Goal: Task Accomplishment & Management: Manage account settings

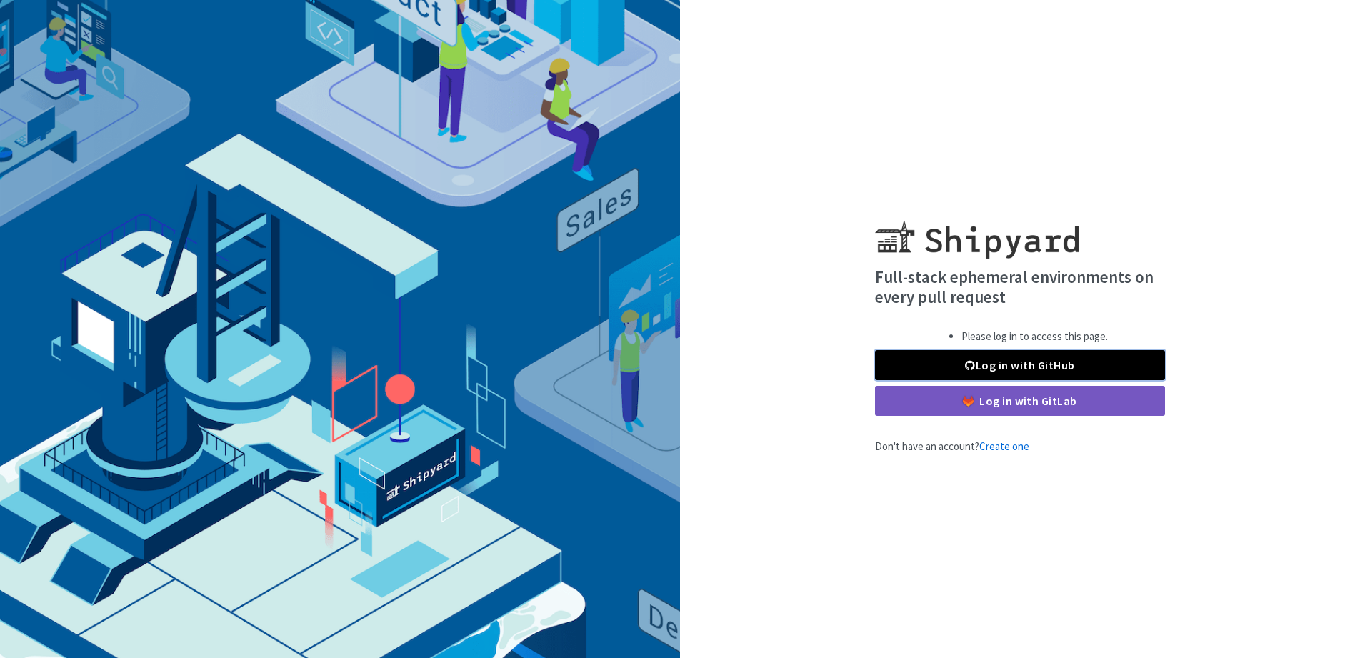
click at [1084, 366] on link "Log in with GitHub" at bounding box center [1020, 365] width 290 height 30
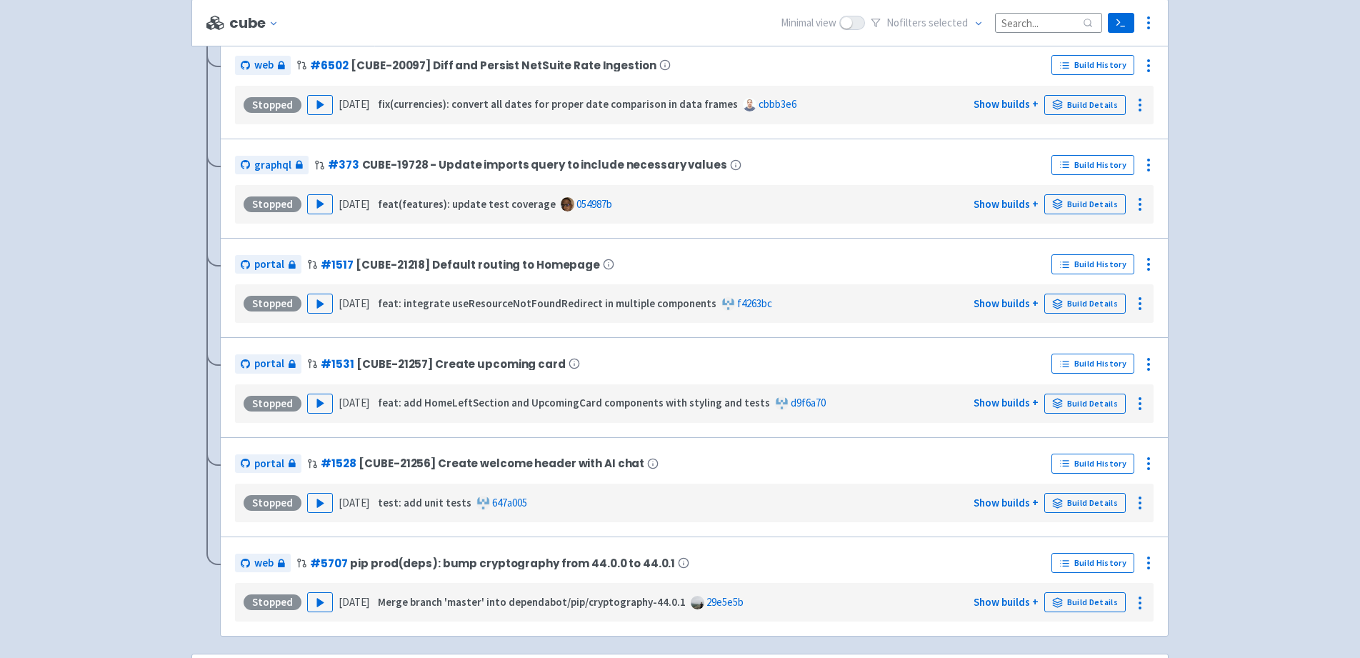
scroll to position [1419, 0]
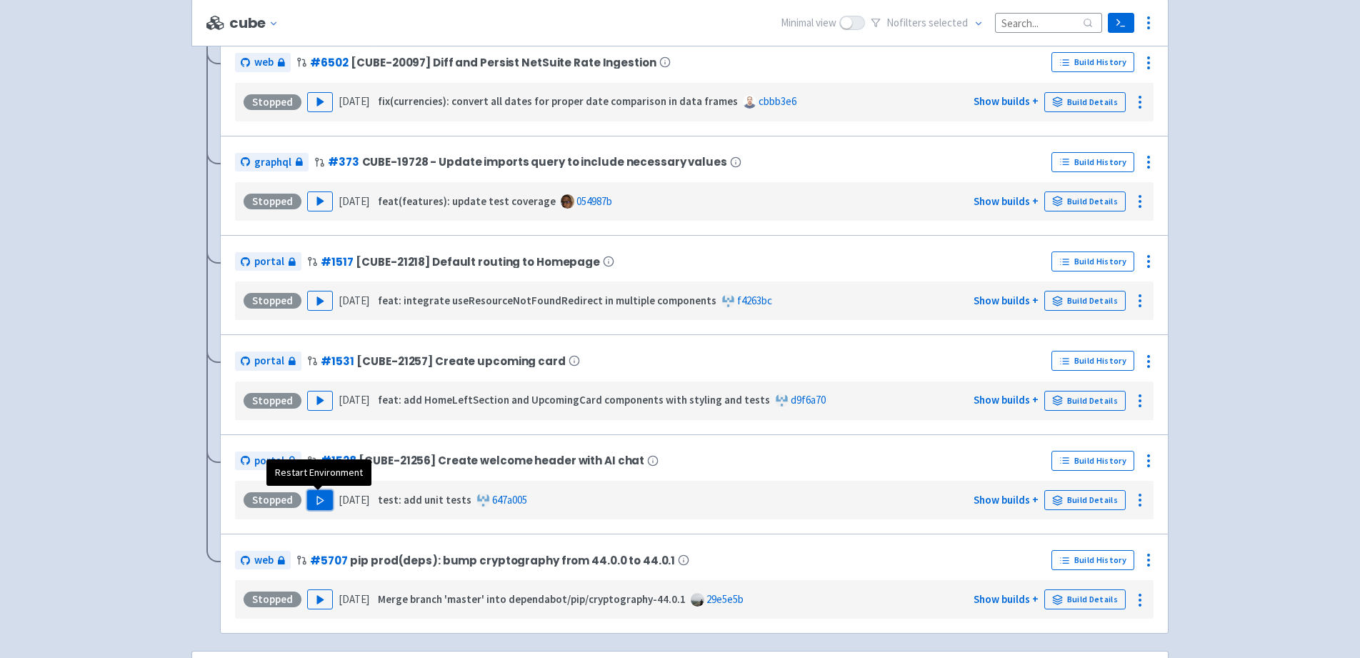
click at [321, 496] on icon "button" at bounding box center [320, 500] width 11 height 11
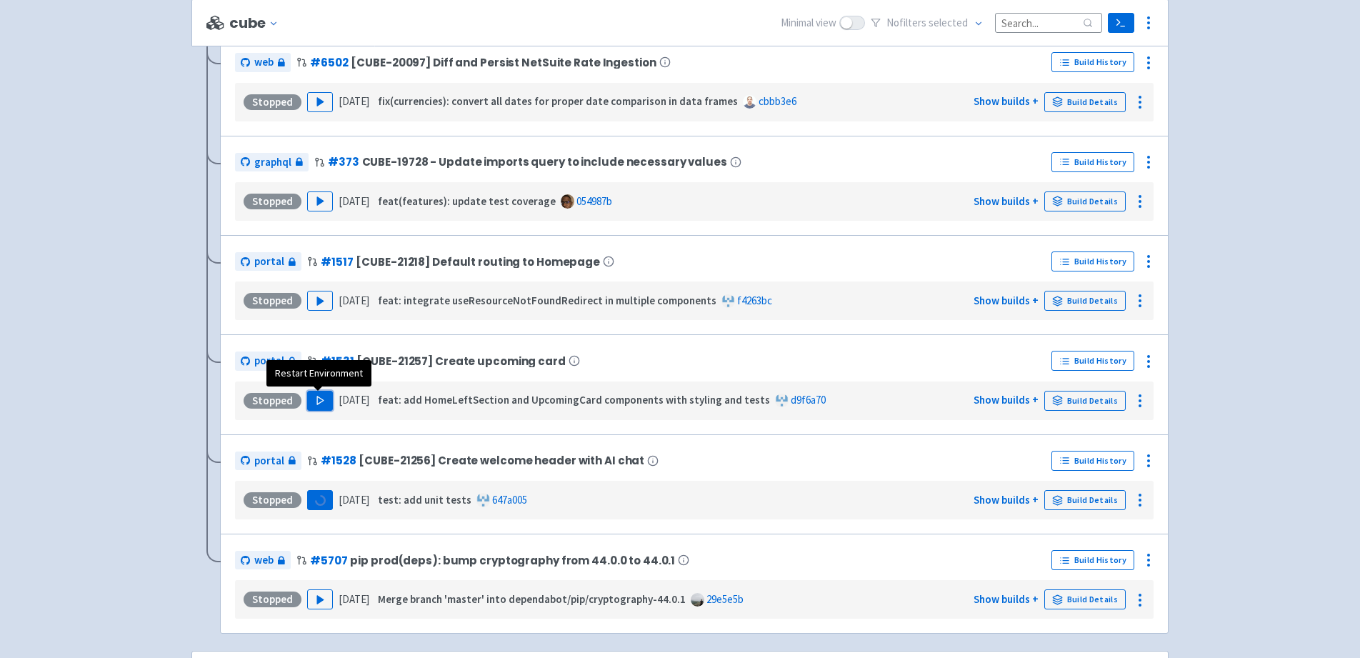
click at [319, 399] on icon "button" at bounding box center [320, 400] width 11 height 11
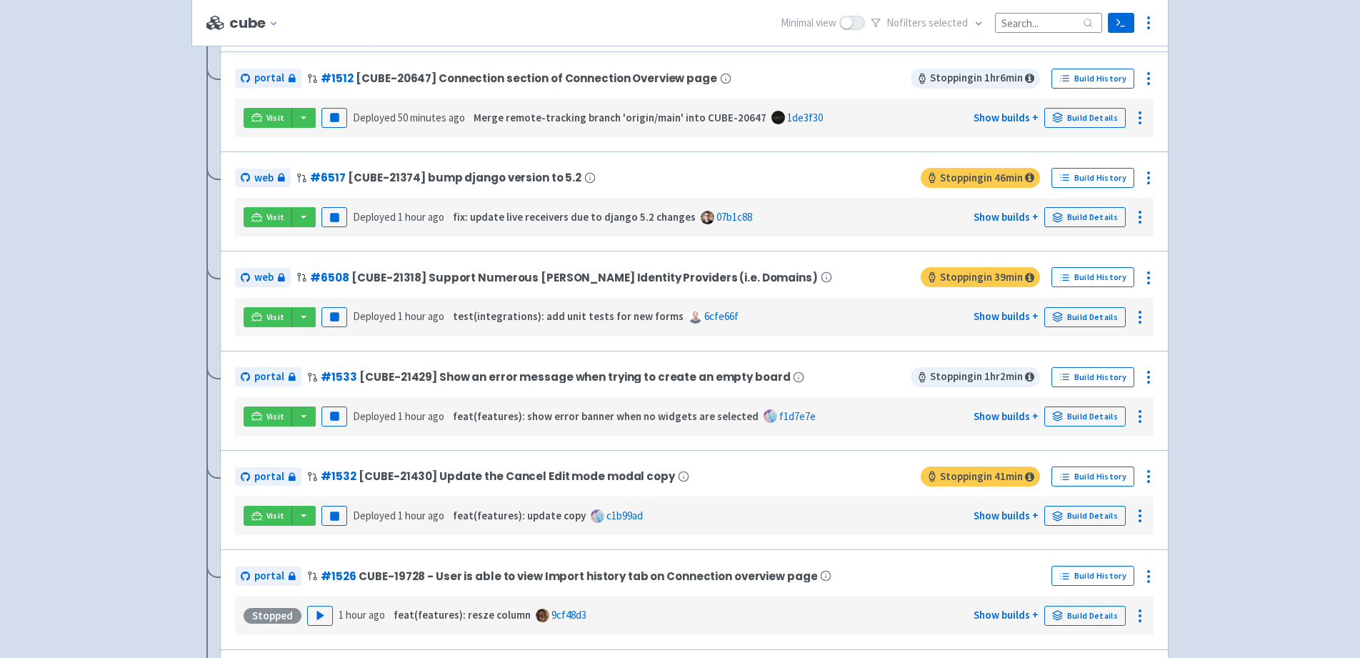
scroll to position [910, 0]
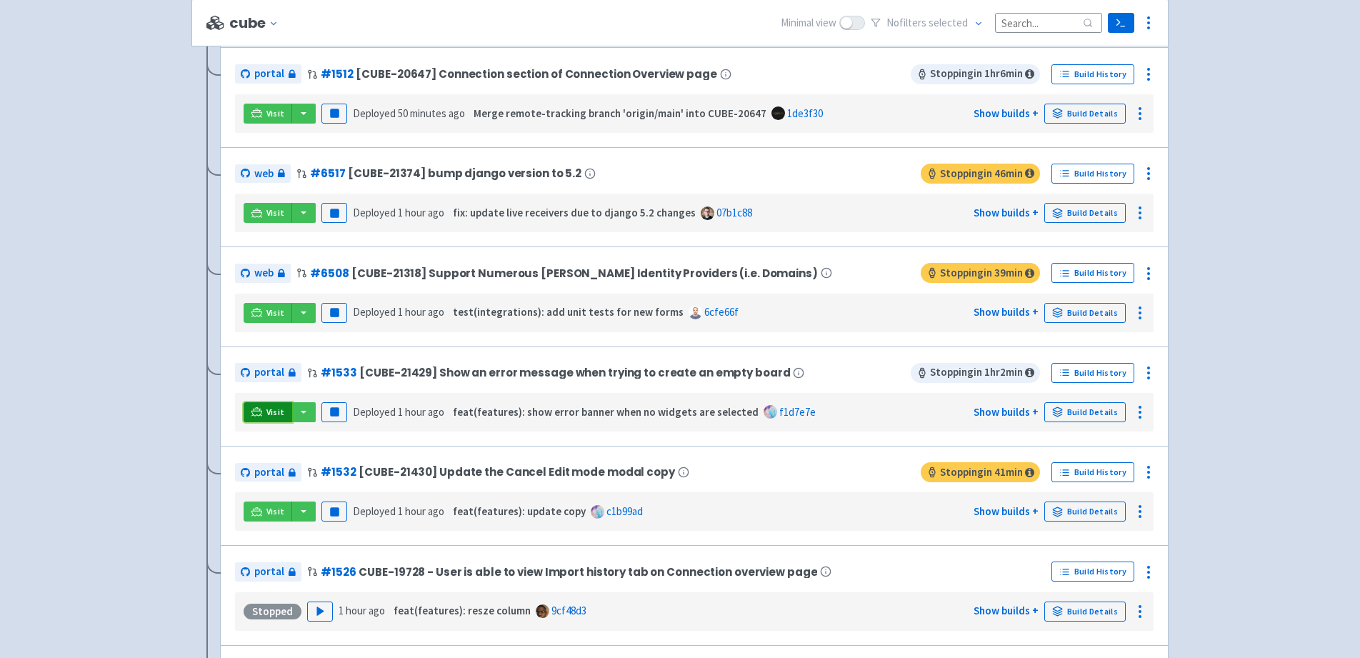
click at [259, 409] on icon at bounding box center [256, 412] width 11 height 8
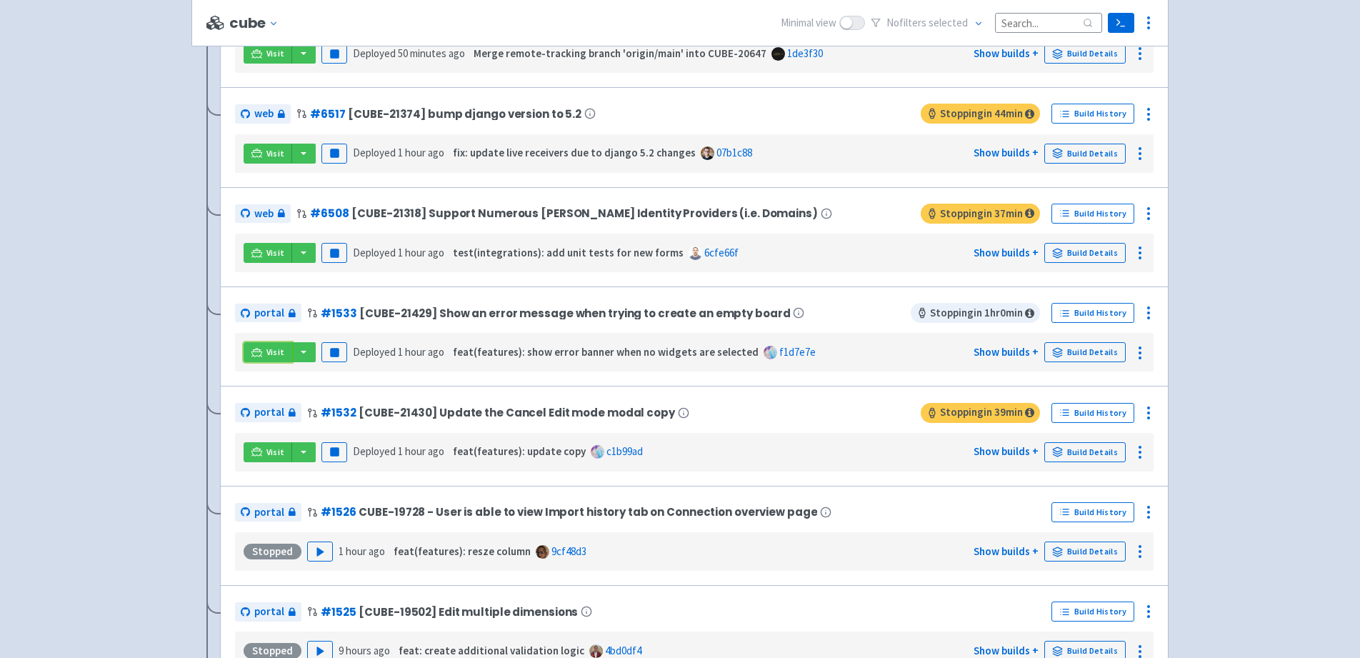
scroll to position [957, 0]
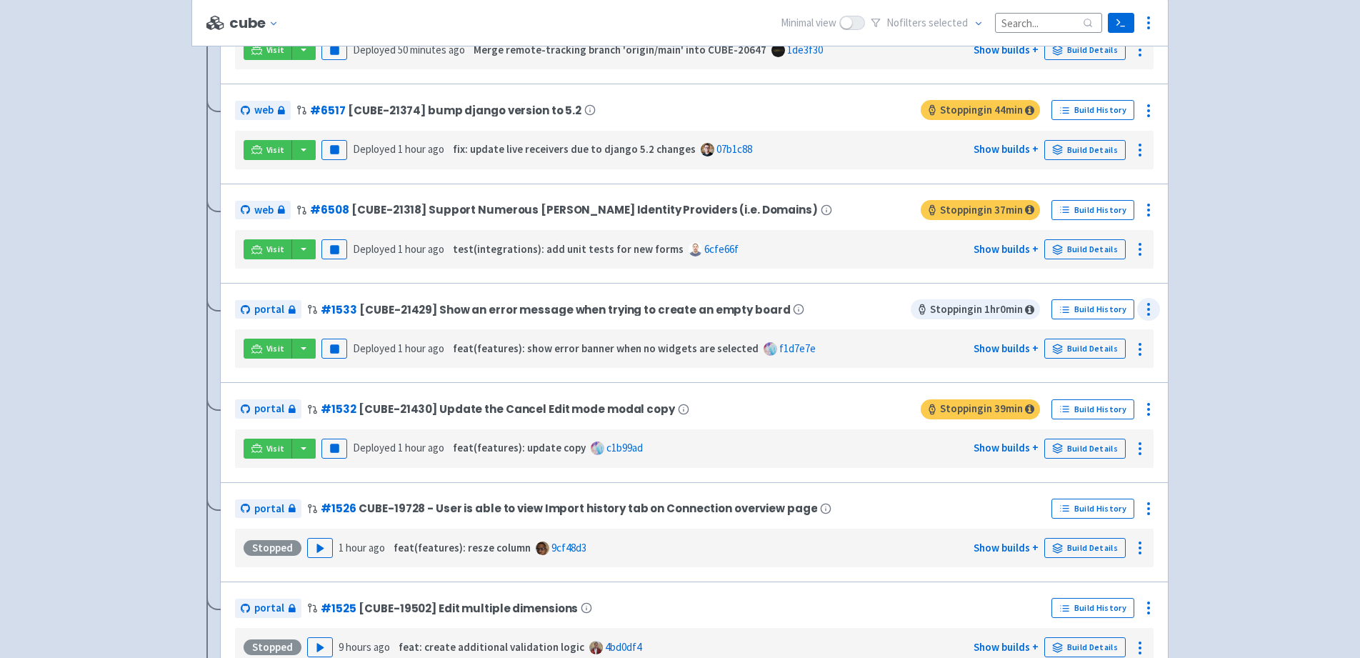
click at [1149, 313] on icon at bounding box center [1148, 309] width 17 height 17
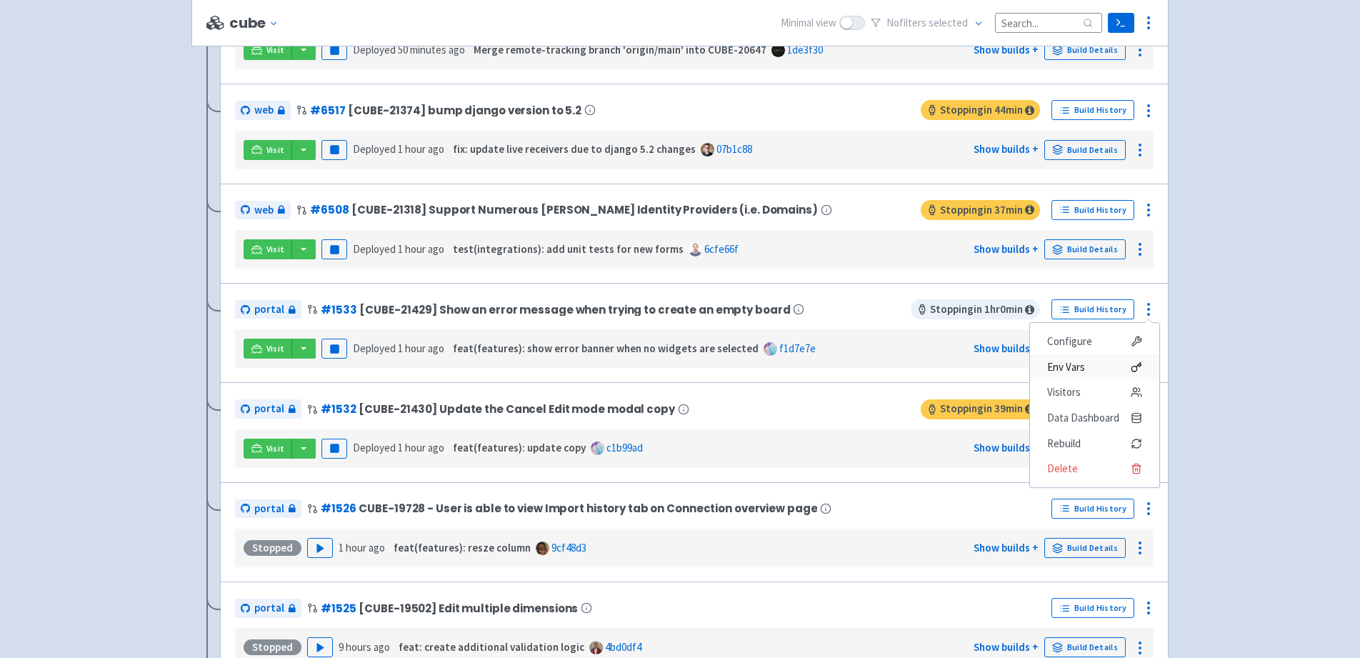
click at [1077, 368] on span "Env Vars" at bounding box center [1066, 367] width 38 height 20
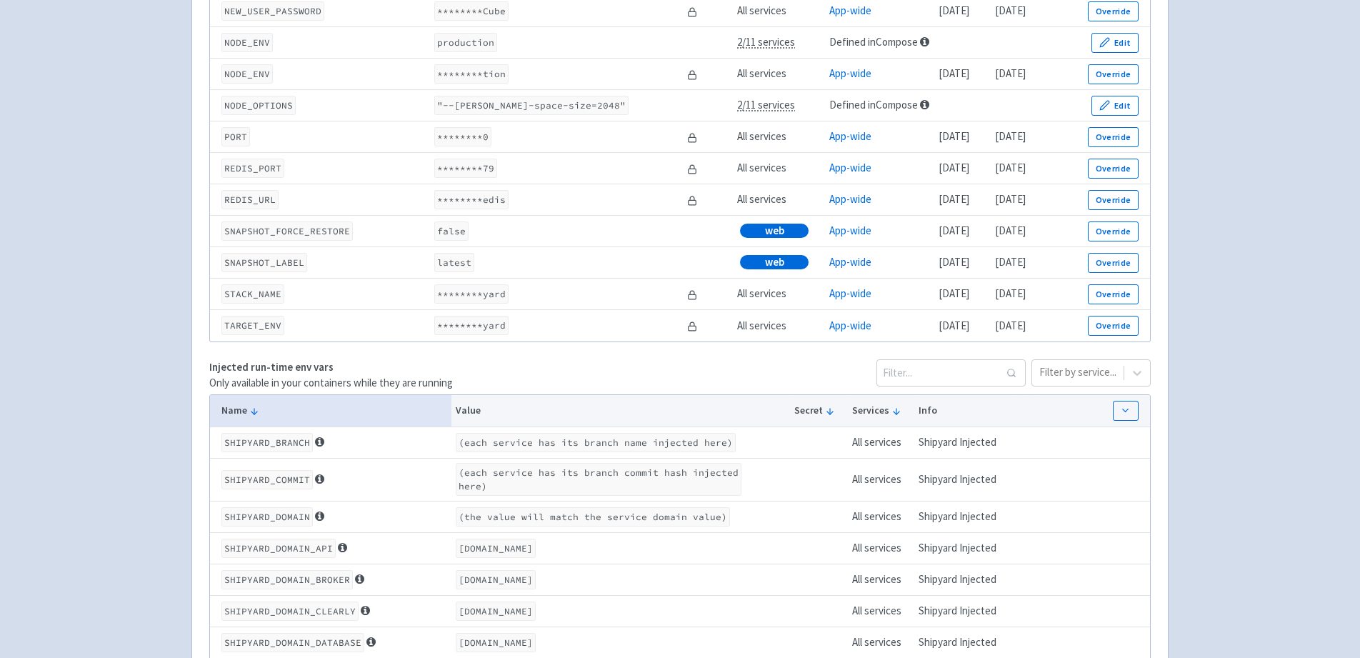
scroll to position [2180, 0]
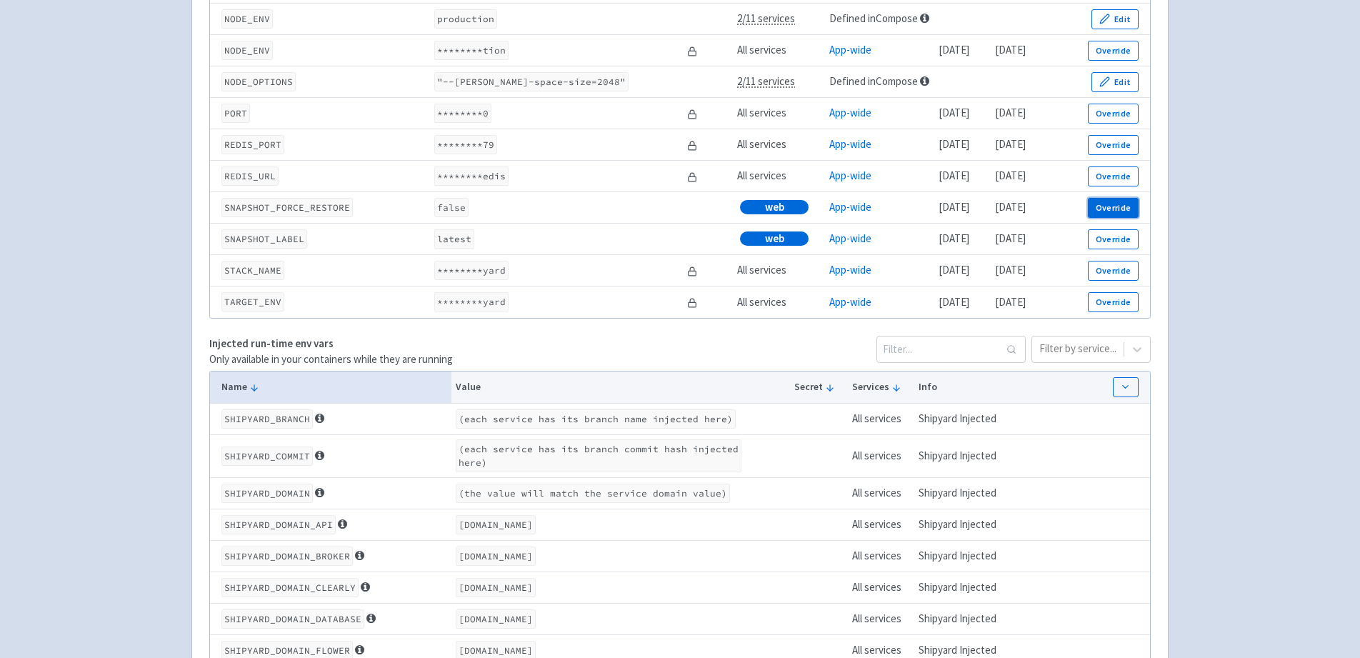
click at [1124, 218] on button "Override" at bounding box center [1113, 208] width 51 height 20
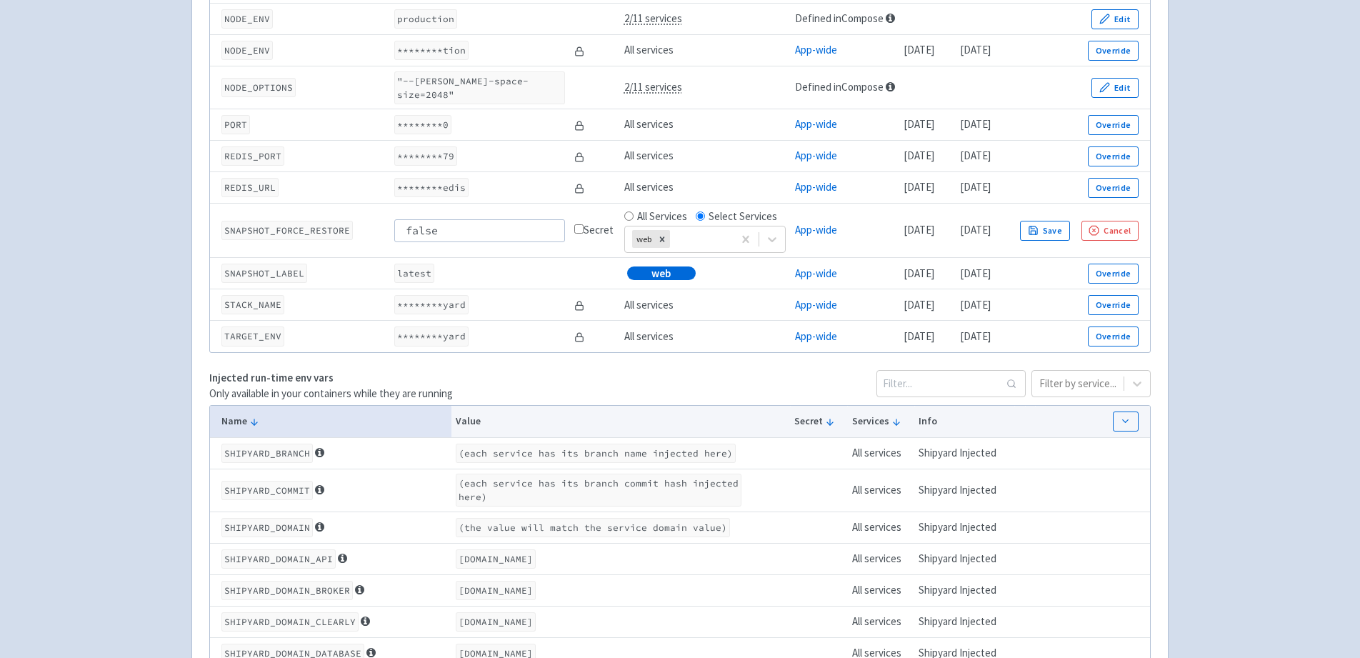
drag, startPoint x: 447, startPoint y: 229, endPoint x: 381, endPoint y: 234, distance: 66.6
click at [381, 232] on tr "SNAPSHOT_FORCE_RESTORE false Secret All Services Select Services web App-wide 1…" at bounding box center [680, 231] width 940 height 54
type input "true"
click at [1070, 233] on button "Save" at bounding box center [1045, 231] width 50 height 20
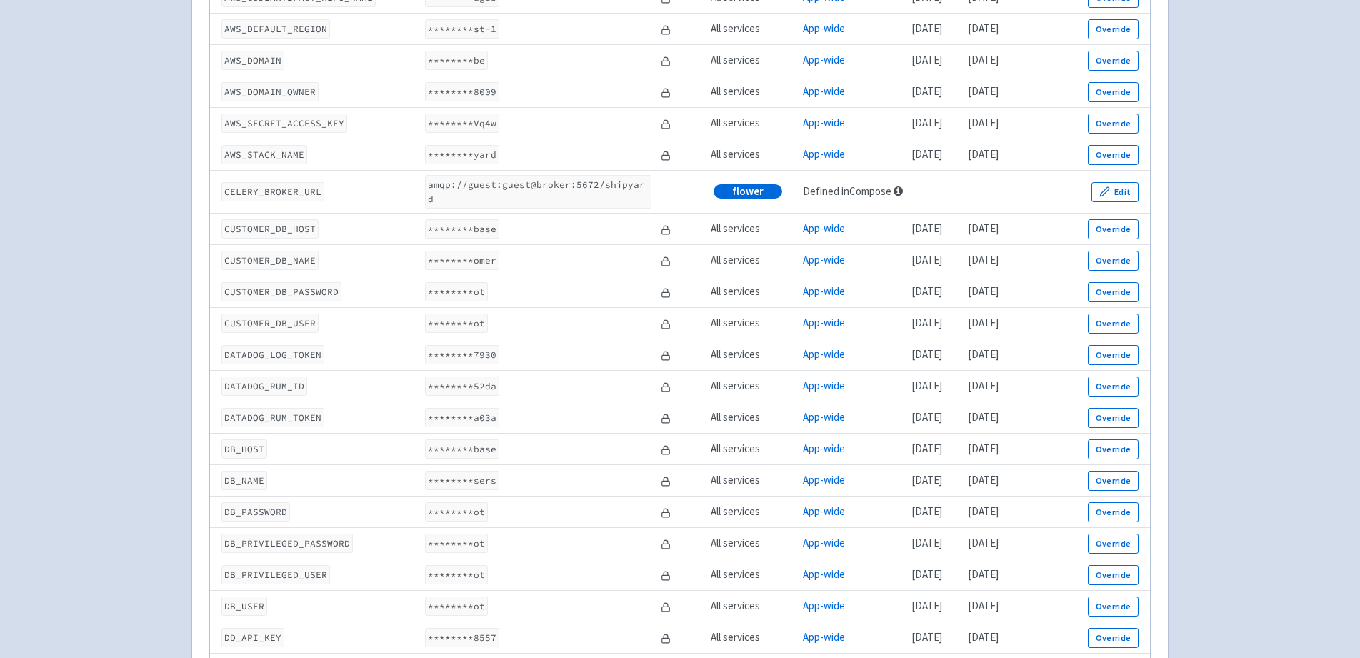
scroll to position [0, 0]
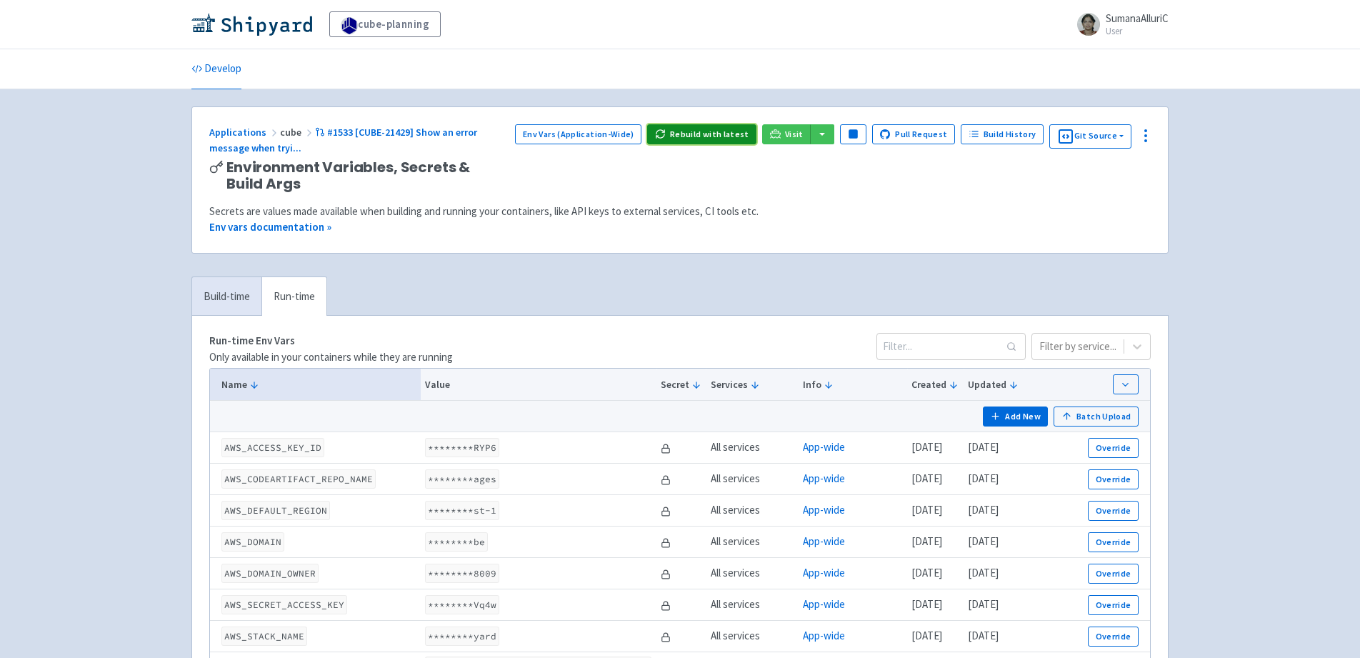
click at [696, 134] on button "Rebuild with latest" at bounding box center [701, 134] width 109 height 20
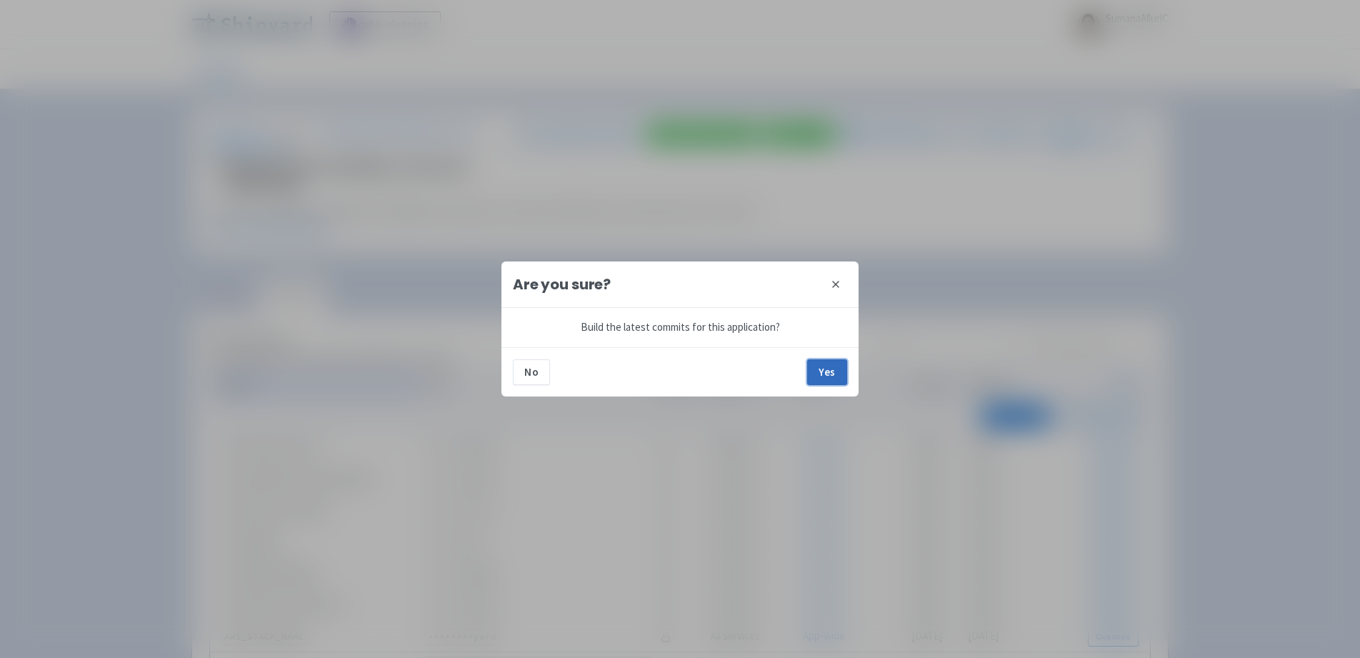
click at [832, 375] on button "Yes" at bounding box center [827, 372] width 40 height 26
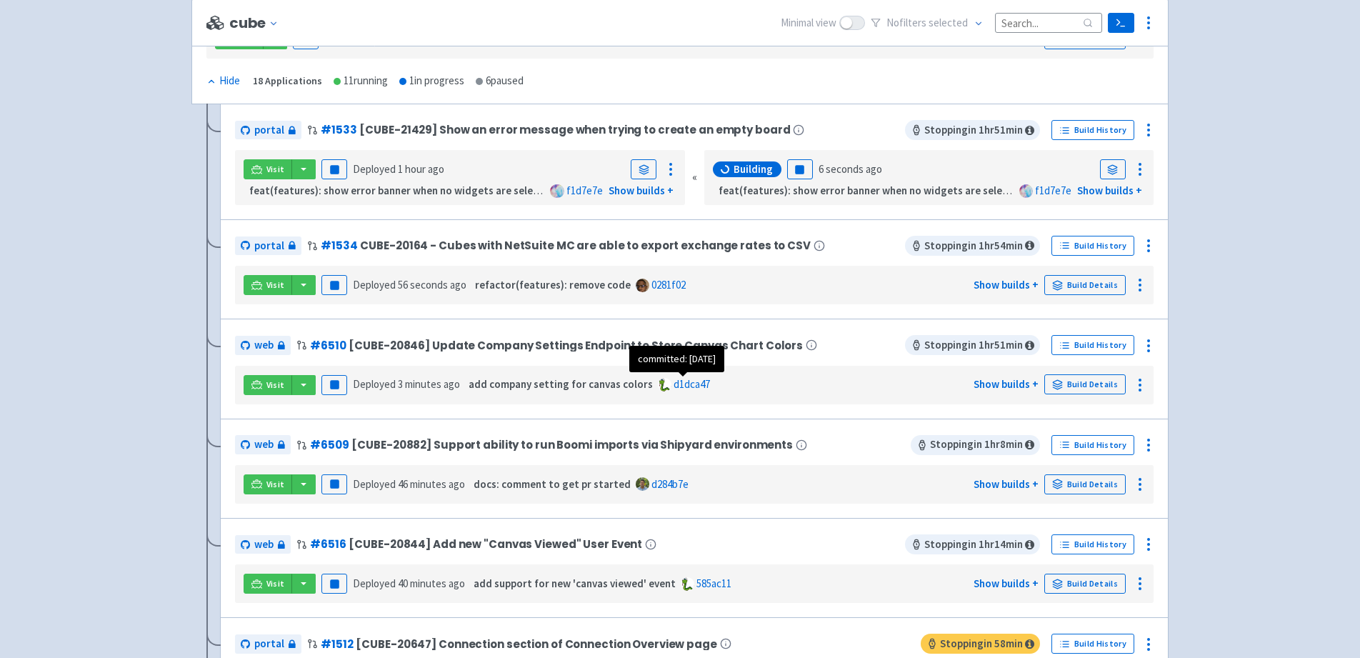
scroll to position [246, 0]
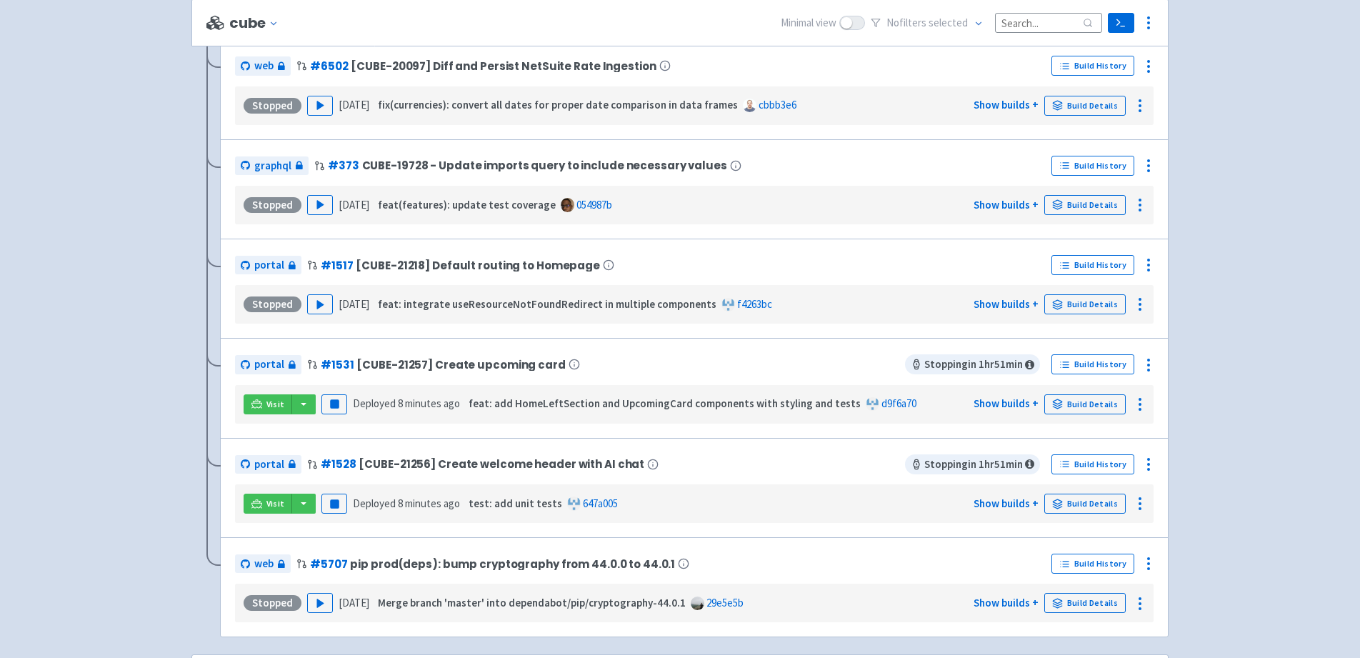
scroll to position [1423, 0]
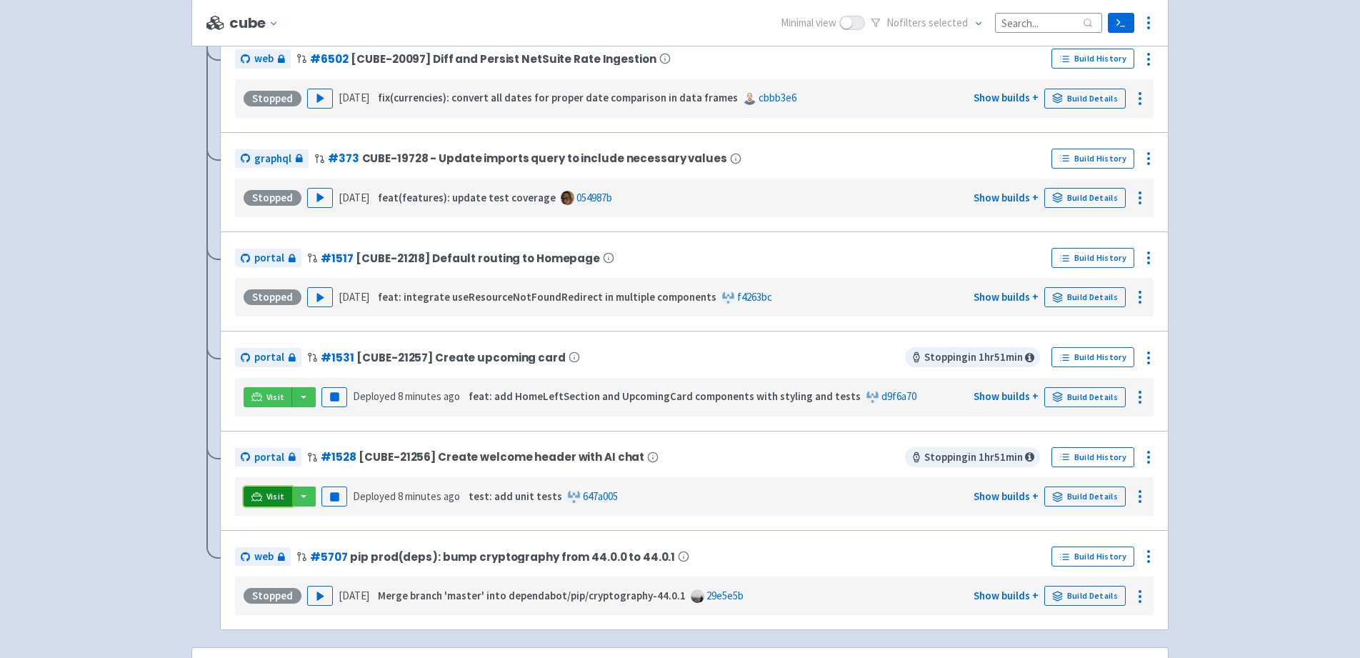
click at [269, 494] on span "Visit" at bounding box center [275, 496] width 19 height 11
click at [262, 495] on link "Visit" at bounding box center [268, 496] width 49 height 20
click at [271, 496] on span "Visit" at bounding box center [275, 496] width 19 height 11
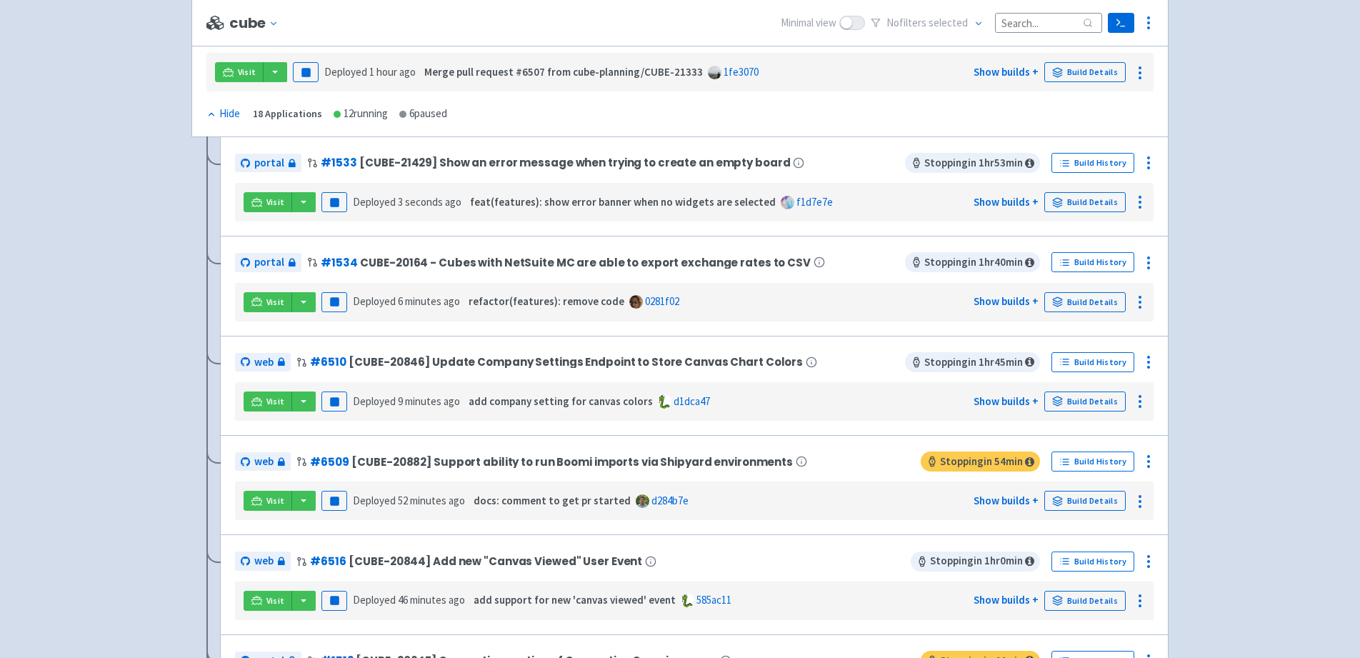
scroll to position [211, 0]
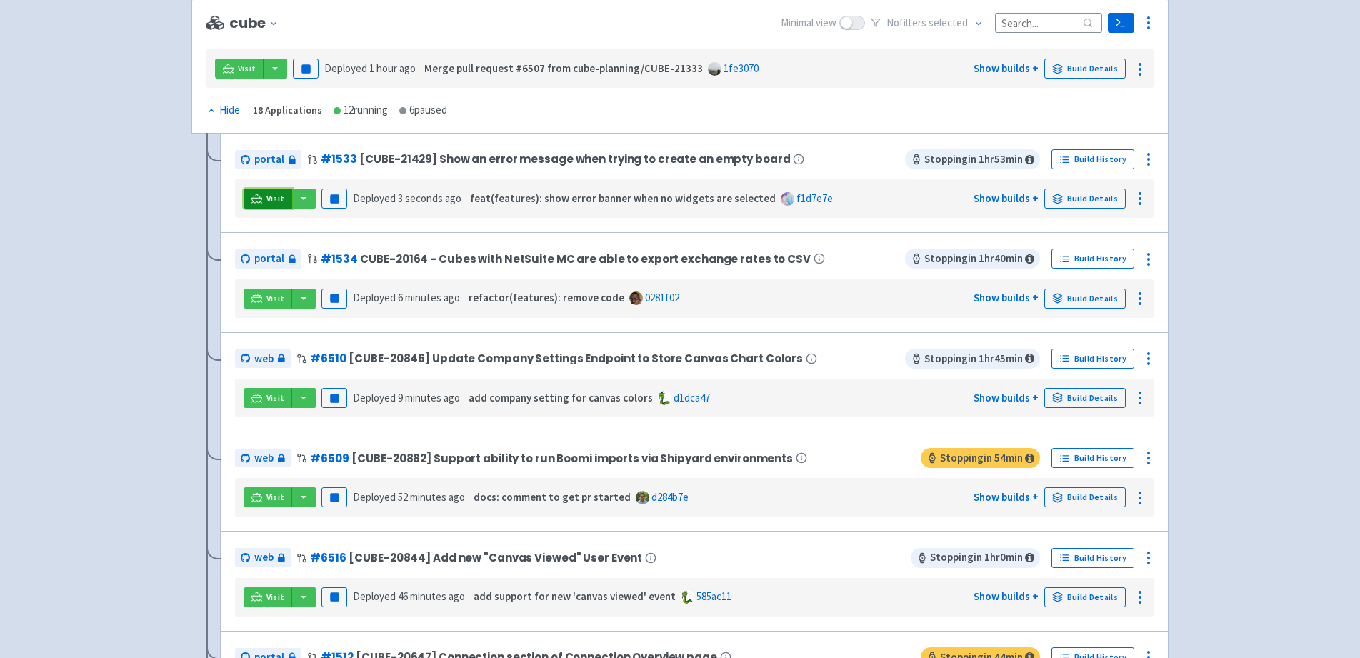
click at [264, 194] on link "Visit" at bounding box center [268, 199] width 49 height 20
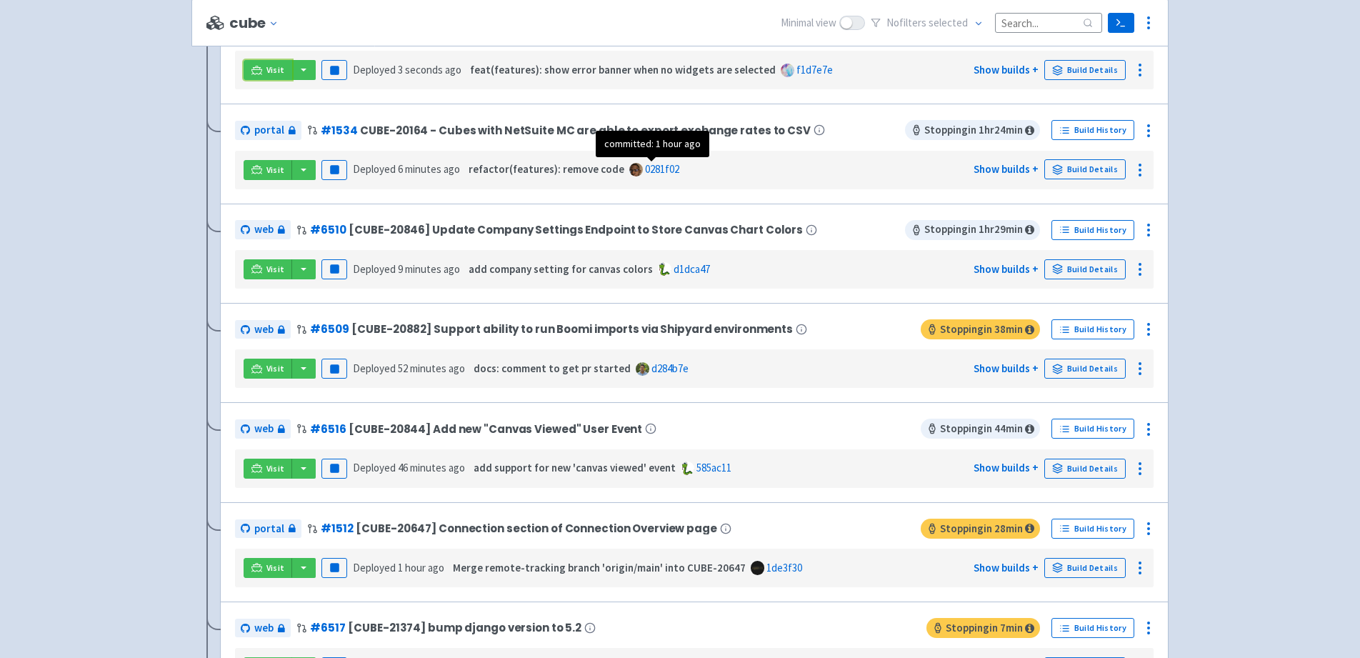
scroll to position [349, 0]
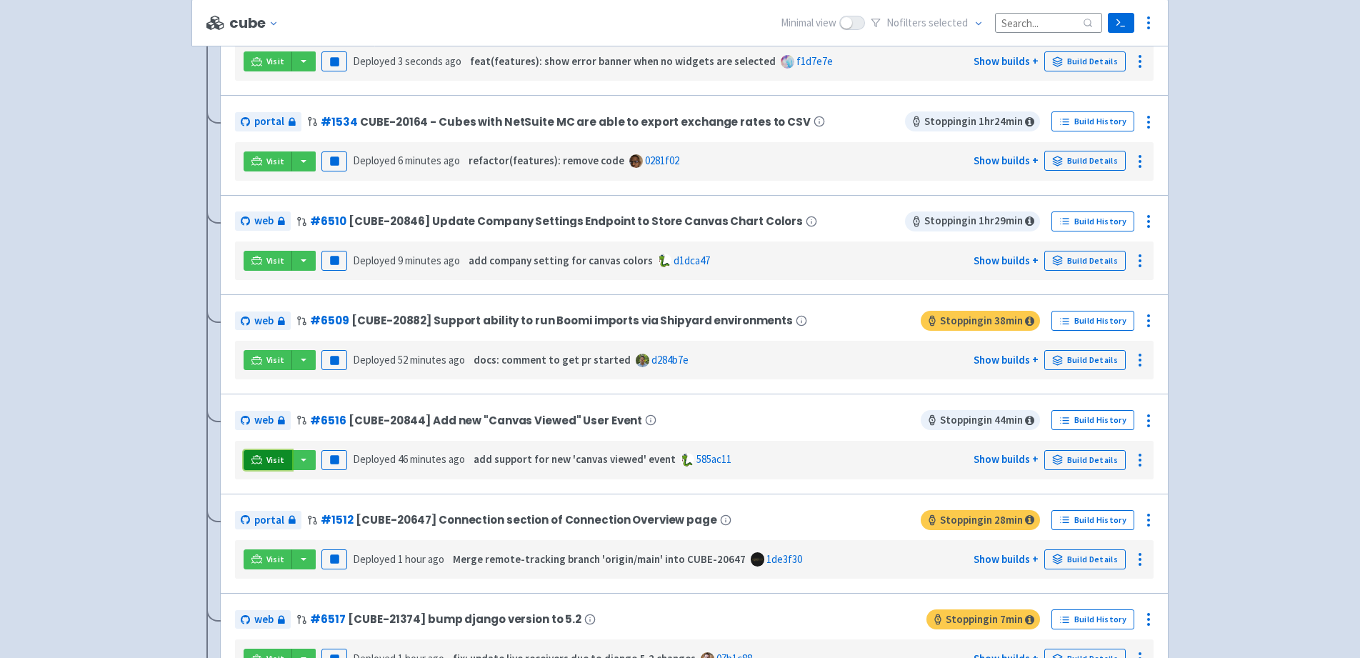
click at [253, 458] on icon at bounding box center [256, 459] width 11 height 11
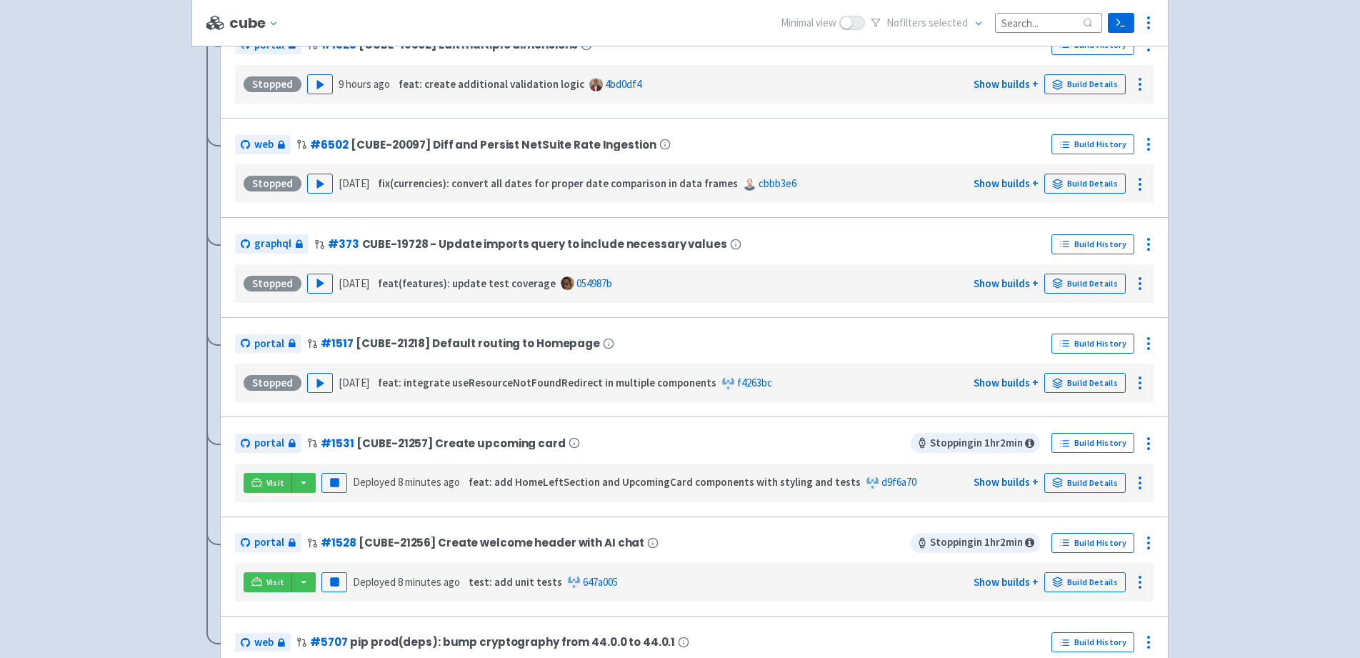
scroll to position [1422, 0]
click at [258, 480] on icon at bounding box center [256, 480] width 11 height 8
click at [266, 484] on span "Visit" at bounding box center [275, 481] width 19 height 11
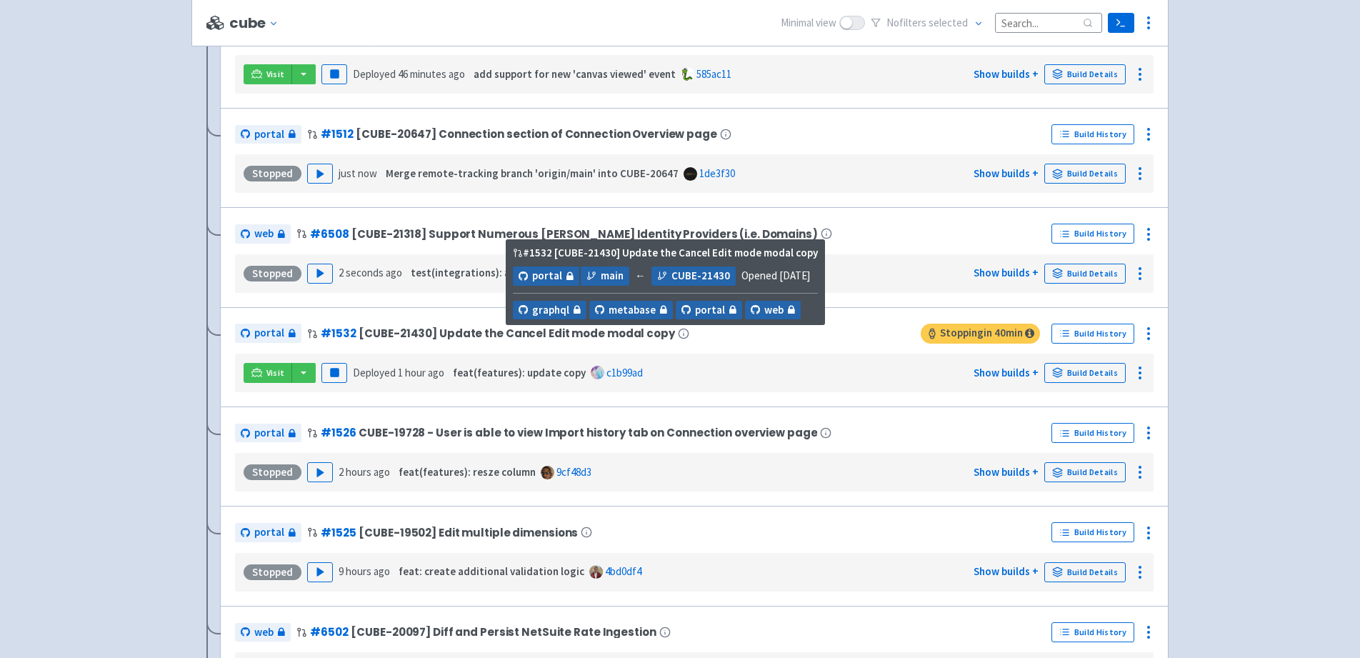
scroll to position [947, 0]
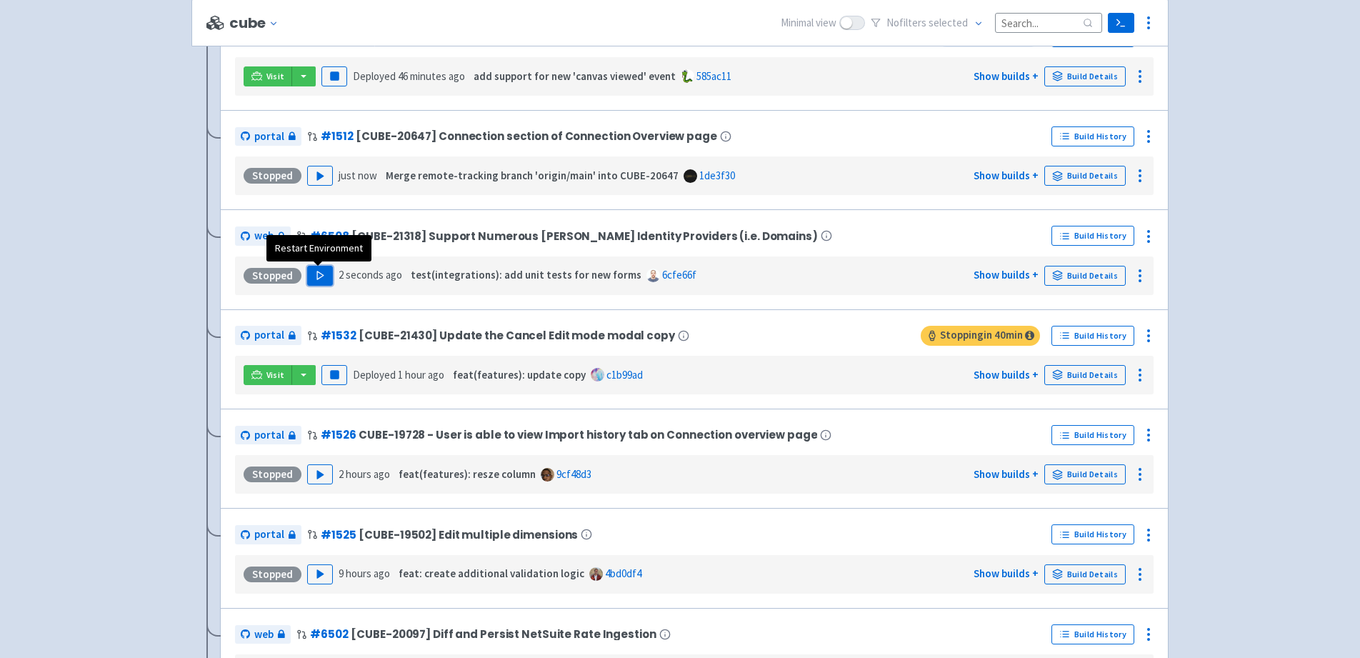
click at [322, 271] on icon "button" at bounding box center [320, 275] width 11 height 11
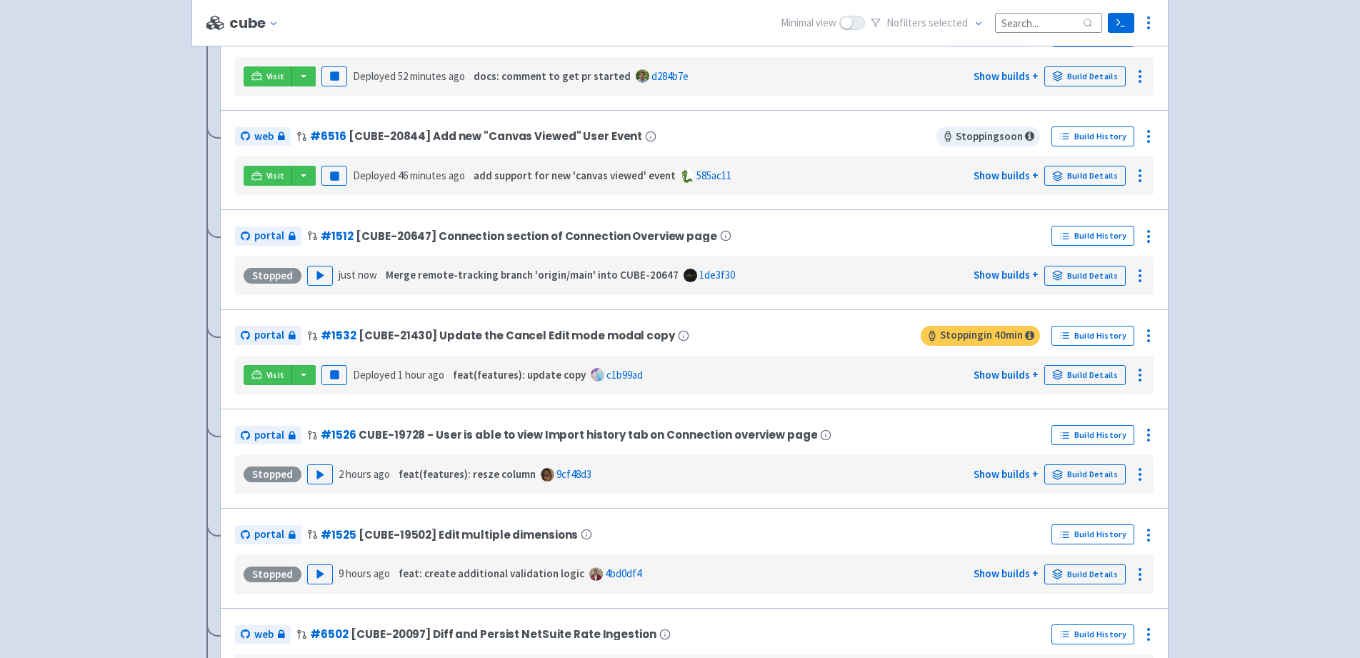
scroll to position [135, 0]
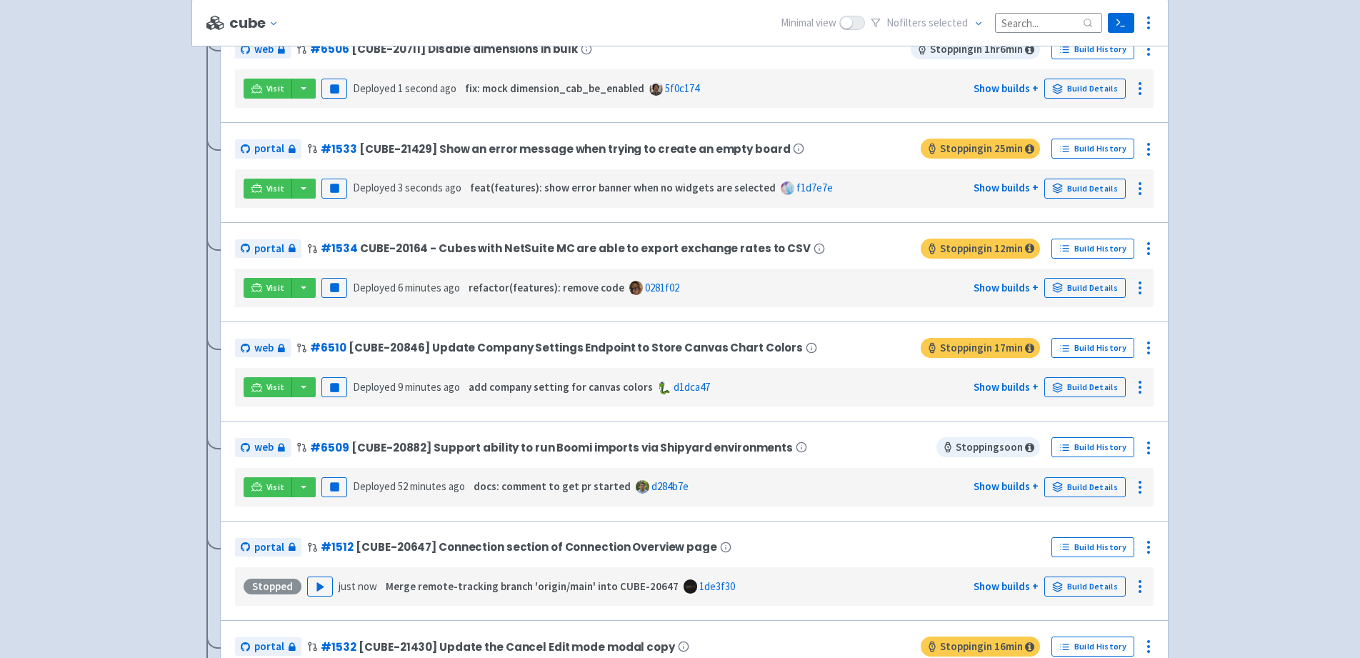
scroll to position [622, 0]
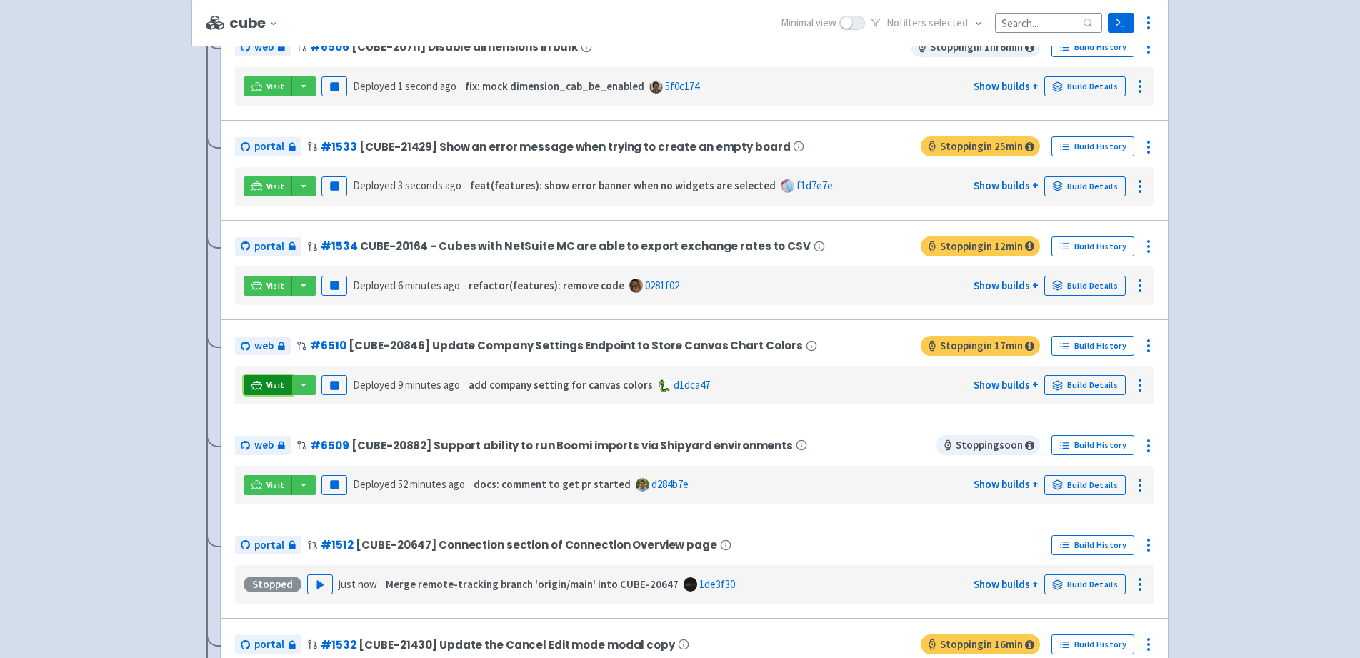
click at [256, 386] on icon at bounding box center [256, 385] width 11 height 11
click at [270, 383] on span "Visit" at bounding box center [275, 384] width 19 height 11
click at [262, 387] on link "Visit" at bounding box center [268, 385] width 49 height 20
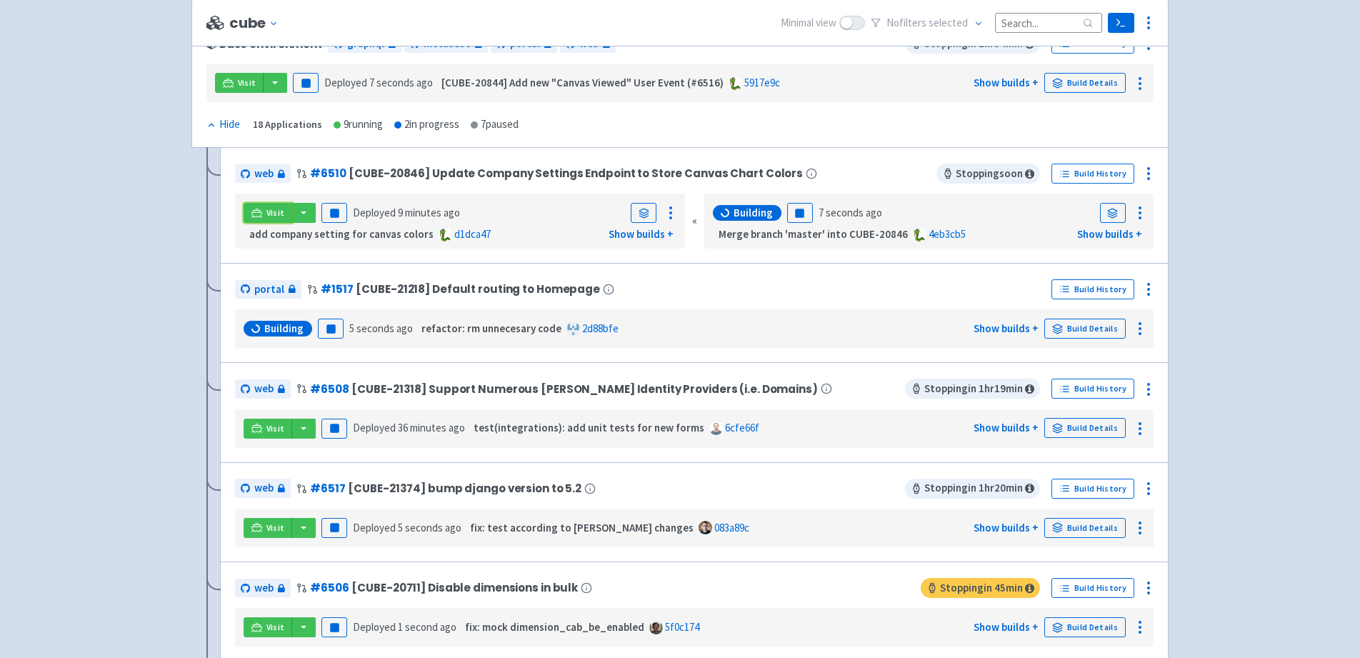
scroll to position [198, 0]
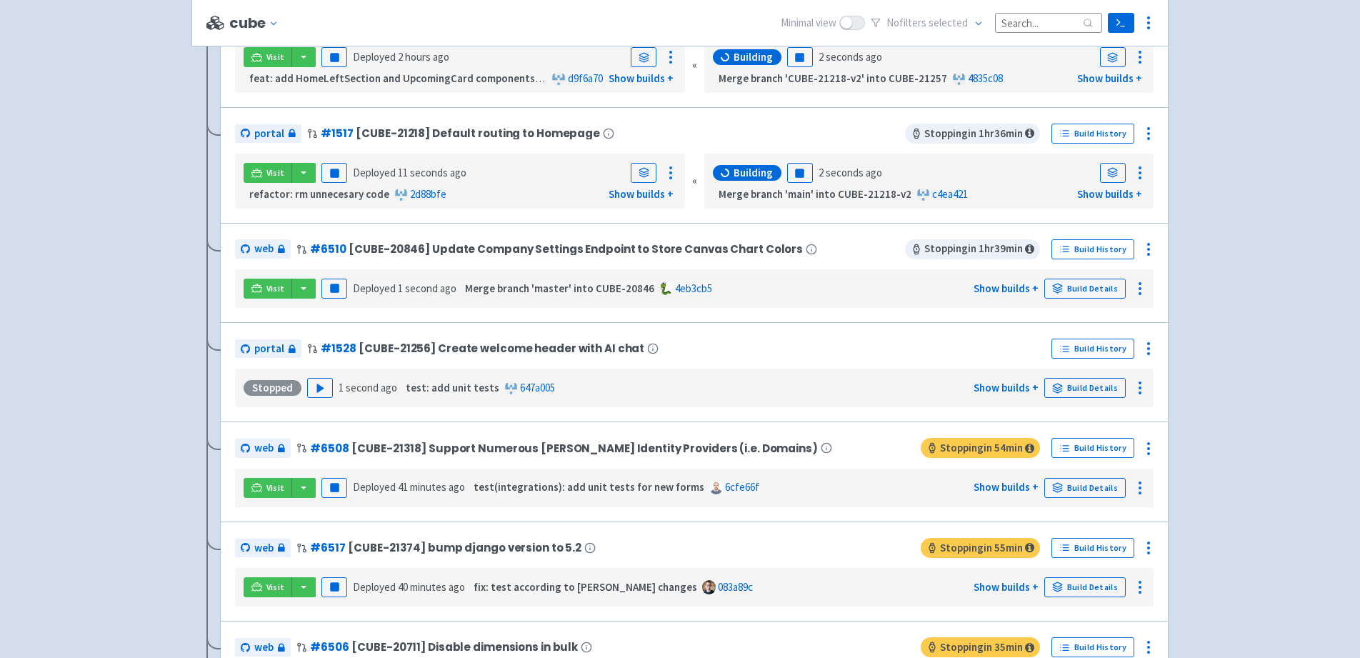
scroll to position [357, 0]
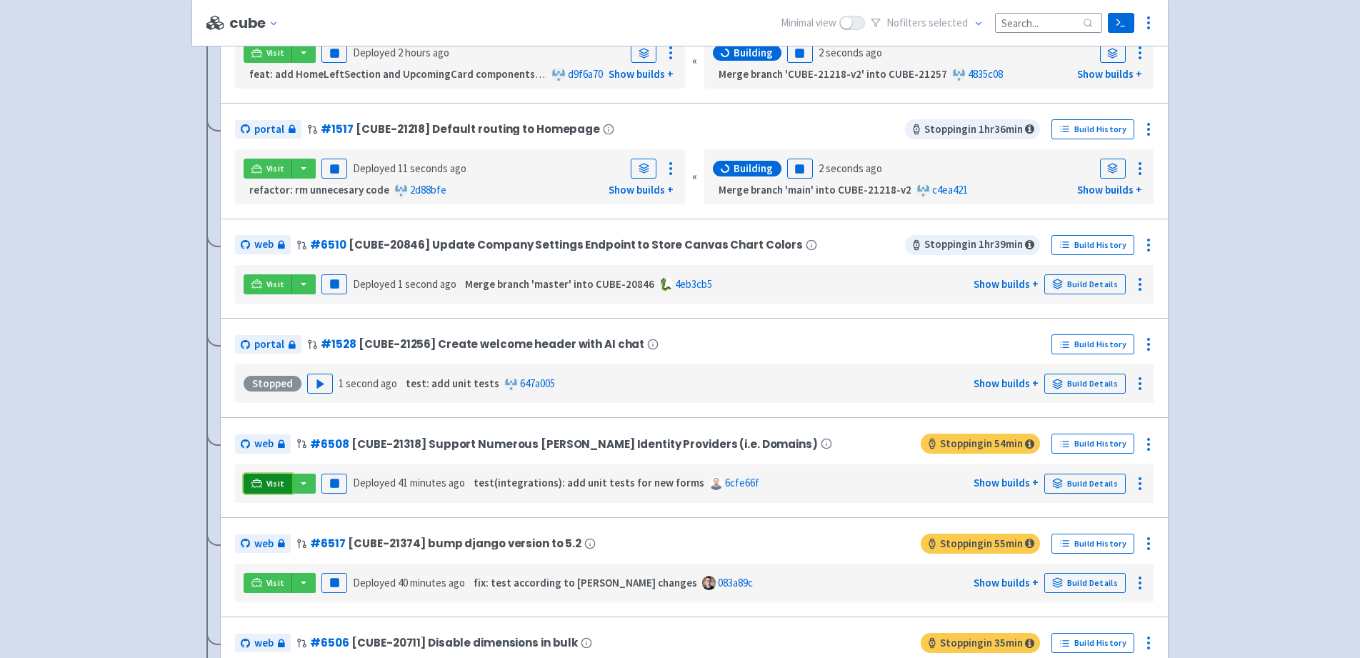
click at [259, 481] on icon at bounding box center [256, 483] width 11 height 11
click at [272, 481] on span "Visit" at bounding box center [275, 483] width 19 height 11
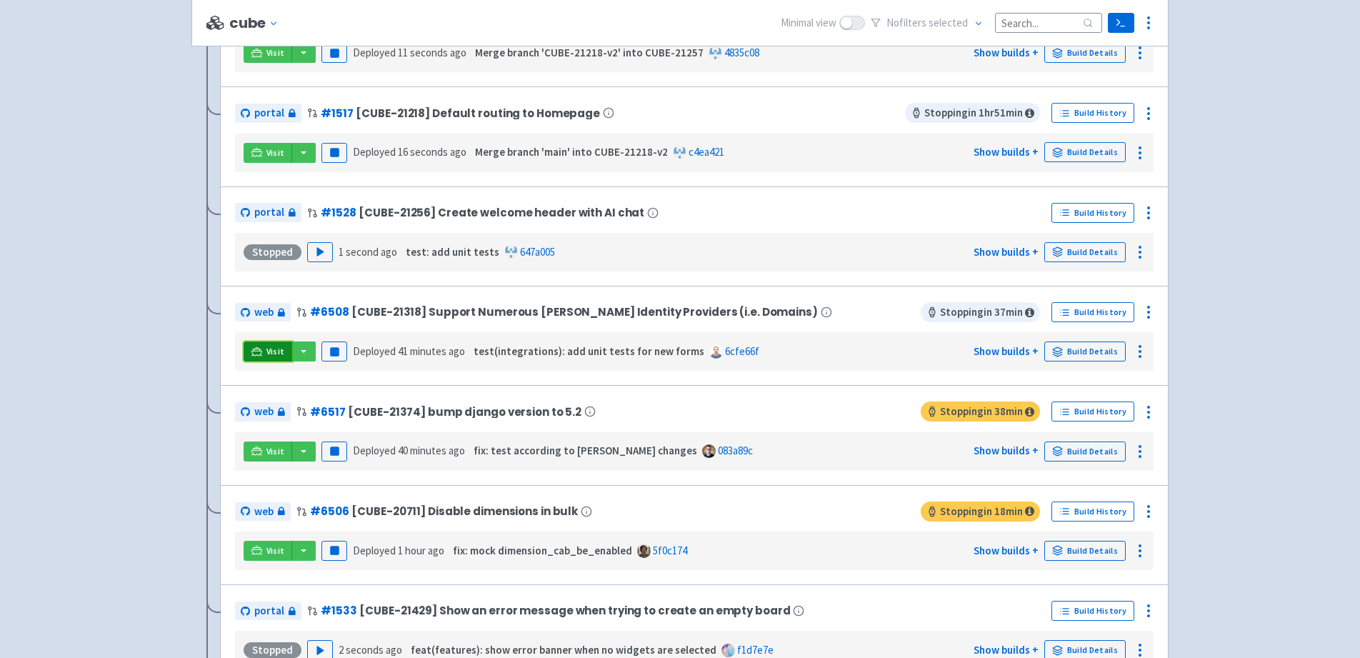
click at [261, 347] on icon at bounding box center [256, 351] width 11 height 11
click at [262, 346] on link "Visit" at bounding box center [268, 351] width 49 height 20
